Goal: Check status: Check status

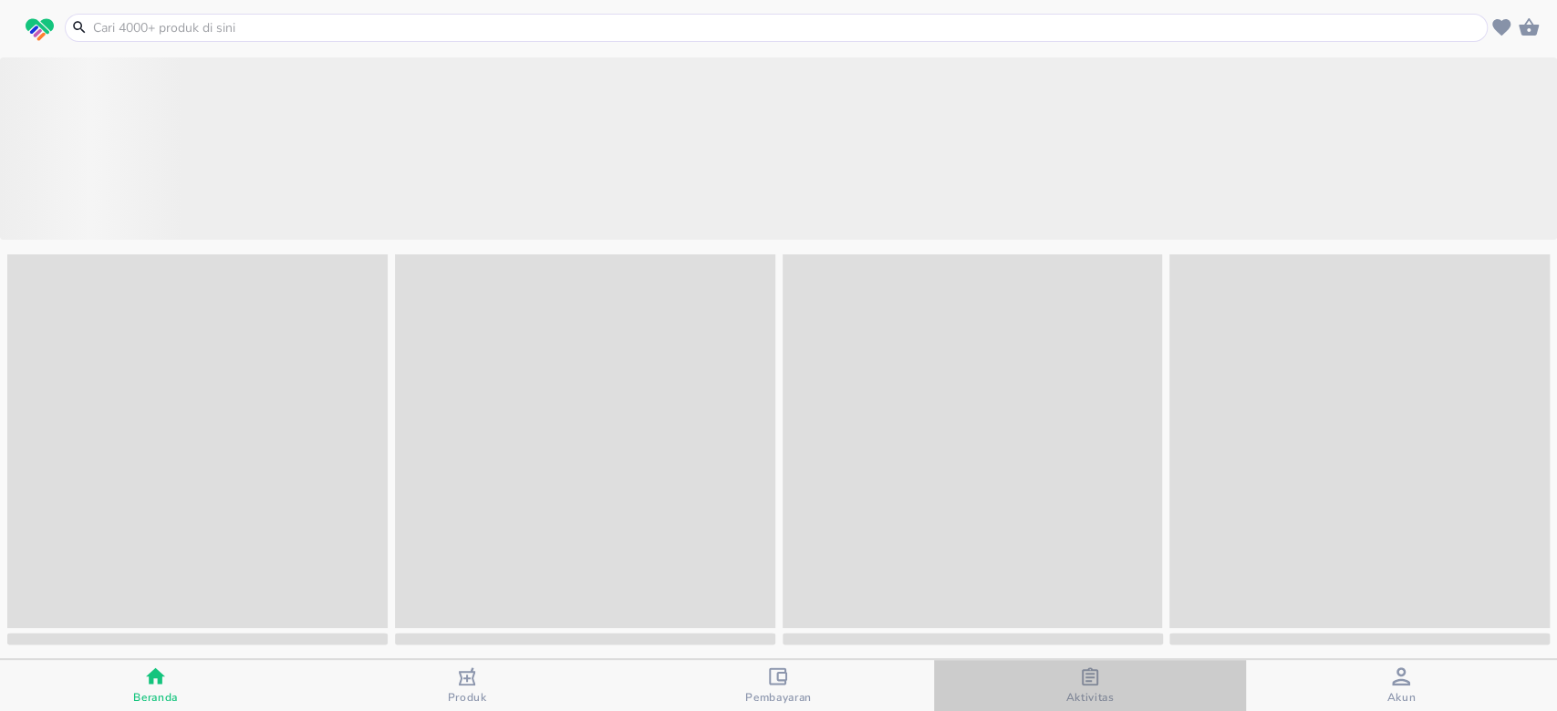
click at [1090, 684] on icon "button" at bounding box center [1090, 677] width 16 height 18
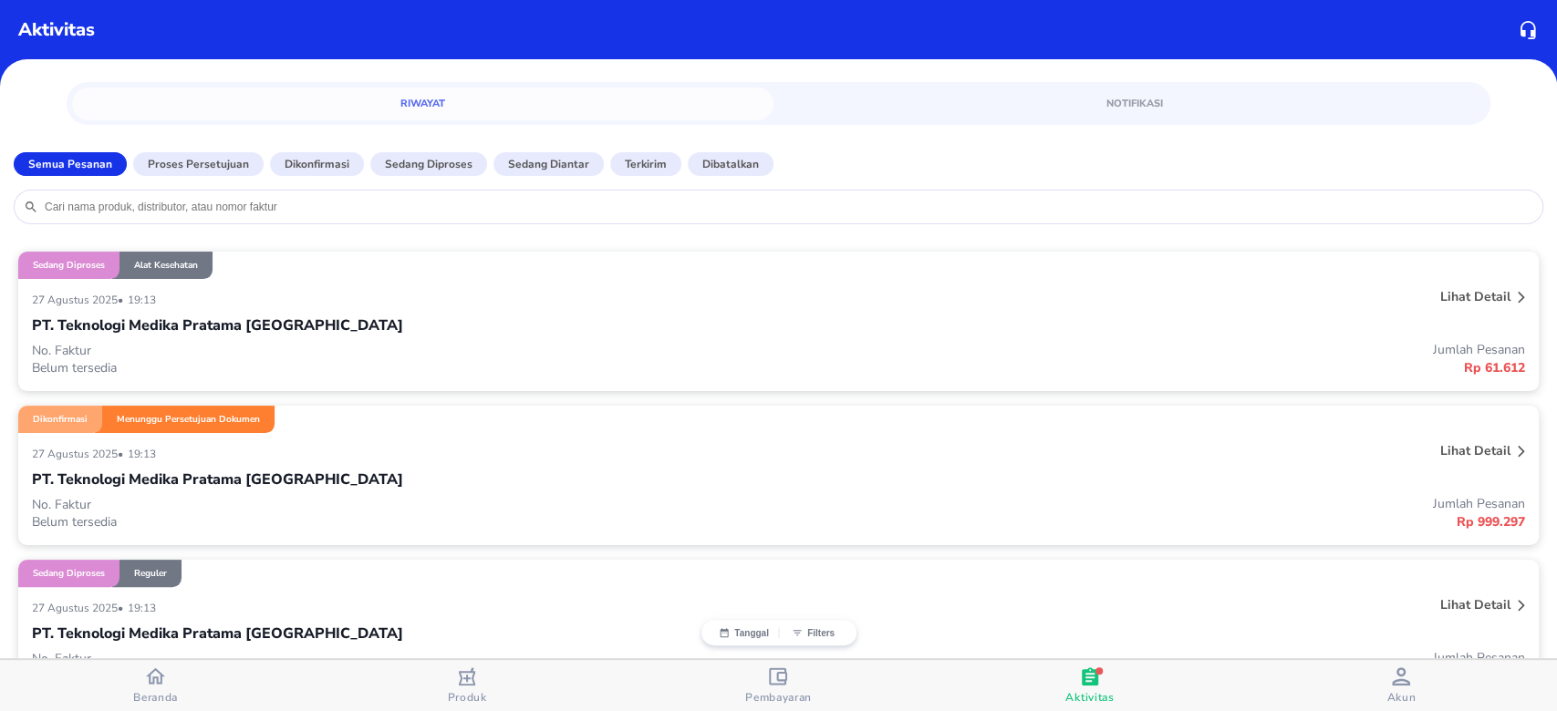
click at [328, 464] on div "PT. Teknologi Medika Pratama [GEOGRAPHIC_DATA]" at bounding box center [778, 479] width 1493 height 31
